Goal: Task Accomplishment & Management: Manage account settings

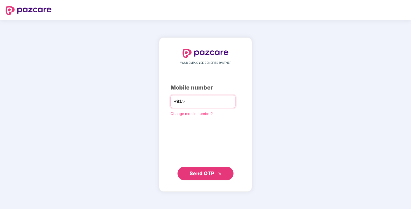
click at [209, 101] on input "number" at bounding box center [210, 101] width 46 height 9
type input "**********"
click at [213, 177] on span "Send OTP" at bounding box center [206, 174] width 32 height 8
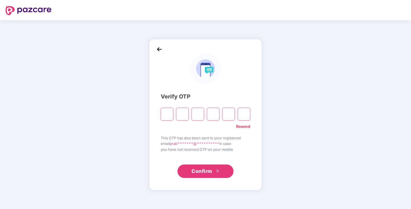
type input "*"
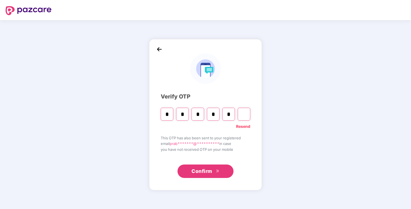
type input "*"
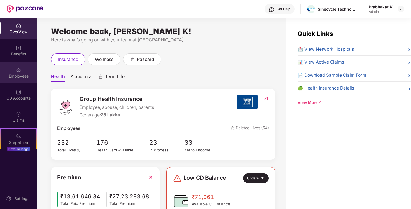
click at [24, 76] on div "Employees" at bounding box center [18, 76] width 37 height 6
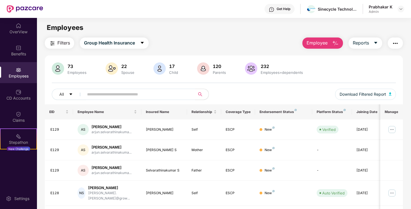
click at [136, 95] on input "text" at bounding box center [137, 94] width 101 height 8
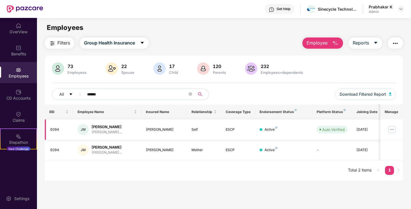
type input "******"
click at [393, 129] on img at bounding box center [392, 129] width 9 height 9
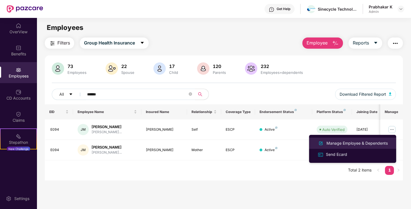
click at [357, 145] on div "Manage Employee & Dependents" at bounding box center [358, 143] width 64 height 6
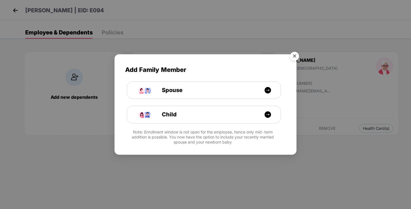
click at [293, 56] on img "Close" at bounding box center [295, 57] width 16 height 16
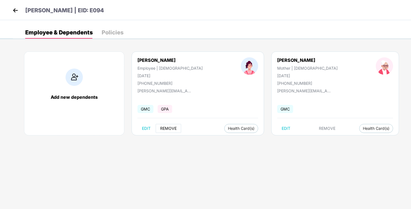
click at [168, 129] on span "REMOVE" at bounding box center [168, 128] width 17 height 4
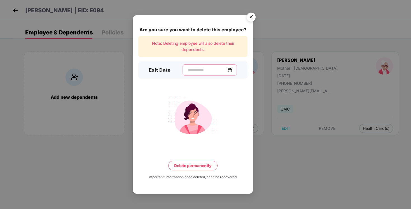
click at [192, 73] on input at bounding box center [208, 70] width 40 height 6
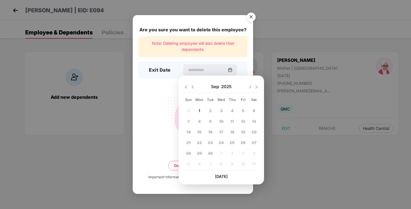
click at [192, 87] on img at bounding box center [193, 87] width 4 height 4
click at [243, 153] on span "29" at bounding box center [243, 153] width 5 height 5
type input "**********"
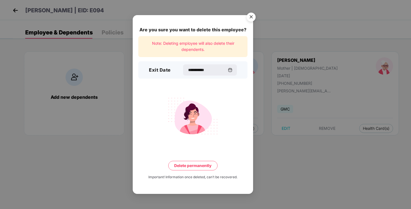
click at [202, 166] on button "Delete permanently" at bounding box center [192, 166] width 49 height 10
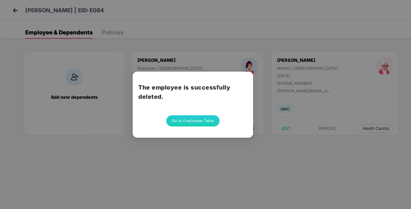
click at [204, 120] on button "Go to Employees Table" at bounding box center [192, 120] width 53 height 11
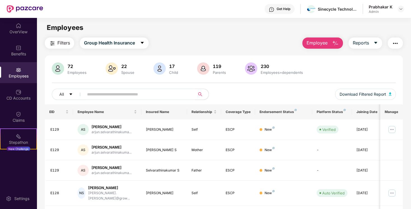
click at [145, 93] on input "text" at bounding box center [137, 94] width 101 height 8
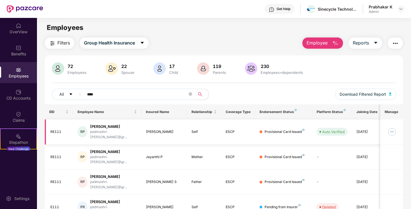
type input "****"
click at [393, 128] on img at bounding box center [392, 132] width 9 height 9
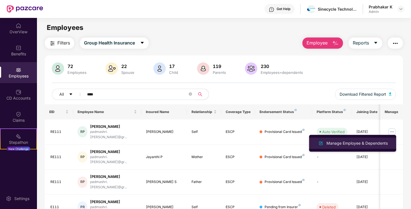
click at [362, 143] on div "Manage Employee & Dependents" at bounding box center [358, 143] width 64 height 6
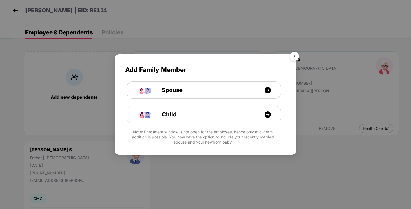
click at [293, 53] on img "Close" at bounding box center [295, 57] width 16 height 16
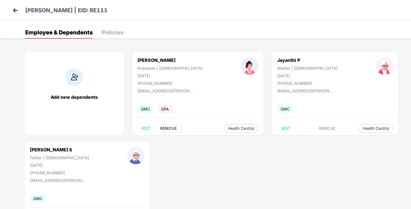
click at [170, 128] on span "REMOVE" at bounding box center [168, 128] width 17 height 4
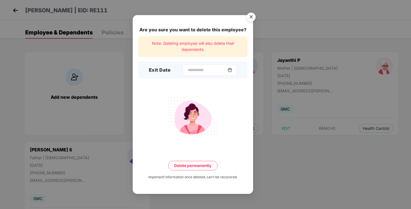
click at [202, 67] on div at bounding box center [210, 69] width 54 height 11
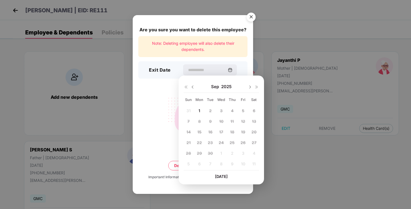
click at [191, 88] on img at bounding box center [193, 87] width 4 height 4
click at [243, 153] on span "29" at bounding box center [243, 153] width 5 height 5
type input "**********"
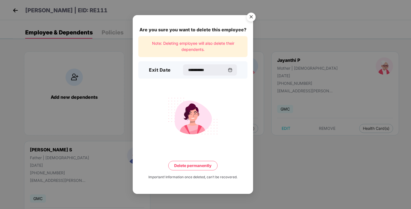
click at [202, 169] on button "Delete permanently" at bounding box center [192, 166] width 49 height 10
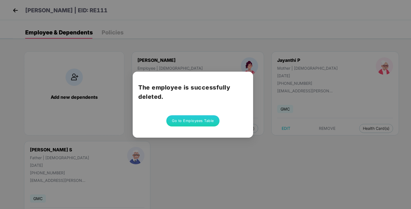
click at [201, 120] on button "Go to Employees Table" at bounding box center [192, 120] width 53 height 11
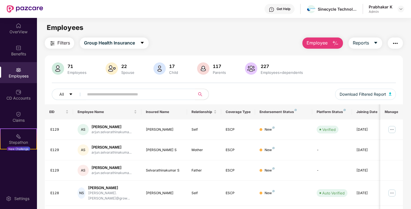
click at [109, 96] on input "text" at bounding box center [137, 94] width 101 height 8
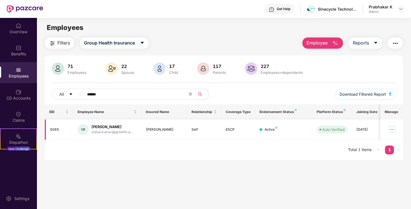
type input "******"
click at [392, 129] on img at bounding box center [392, 129] width 9 height 9
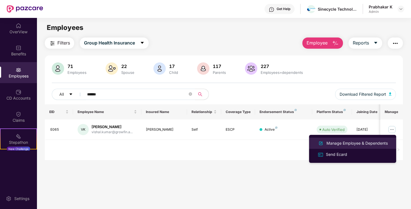
click at [361, 143] on div "Manage Employee & Dependents" at bounding box center [358, 143] width 64 height 6
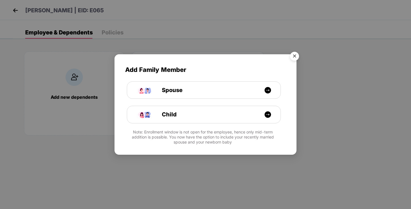
click at [294, 57] on img "Close" at bounding box center [295, 57] width 16 height 16
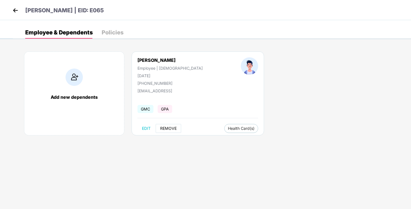
click at [170, 131] on button "REMOVE" at bounding box center [169, 128] width 26 height 9
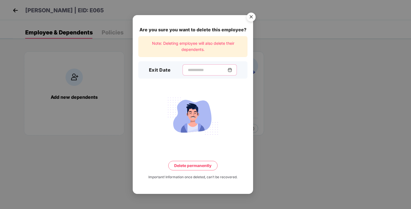
click at [207, 70] on input at bounding box center [208, 70] width 40 height 6
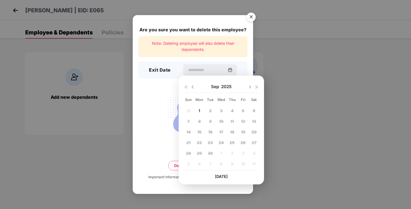
click at [192, 89] on div "[DATE]" at bounding box center [221, 86] width 75 height 11
click at [193, 87] on img at bounding box center [193, 87] width 4 height 4
click at [243, 152] on span "29" at bounding box center [243, 153] width 5 height 5
type input "**********"
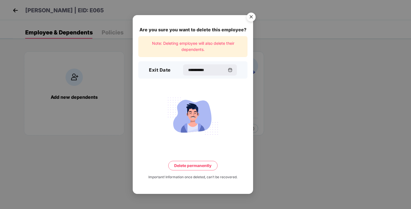
click at [197, 165] on button "Delete permanently" at bounding box center [192, 166] width 49 height 10
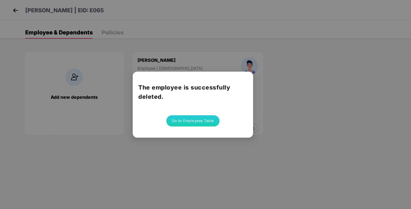
click at [196, 119] on button "Go to Employees Table" at bounding box center [192, 120] width 53 height 11
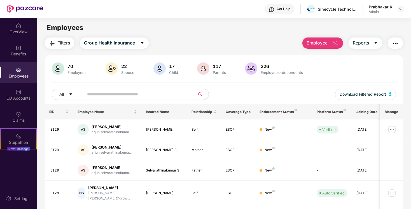
click at [145, 96] on input "text" at bounding box center [137, 94] width 101 height 8
